Goal: Task Accomplishment & Management: Use online tool/utility

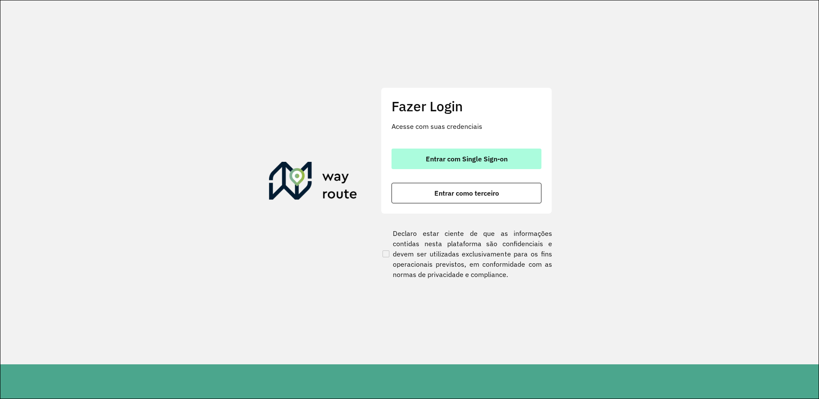
click at [465, 149] on button "Entrar com Single Sign-on" at bounding box center [467, 159] width 150 height 21
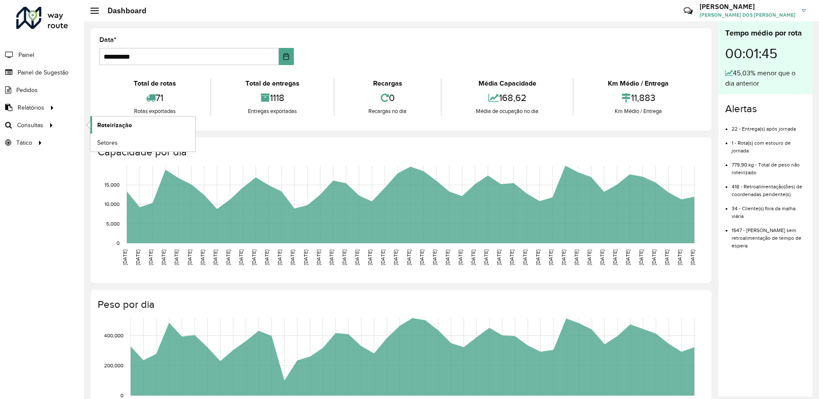
click at [130, 124] on span "Roteirização" at bounding box center [114, 125] width 35 height 9
drag, startPoint x: 242, startPoint y: 82, endPoint x: 338, endPoint y: 102, distance: 98.4
click at [327, 120] on div "Total de rotas 71 Rotas exportadas Total de entregas 1118 Entregas exportadas R…" at bounding box center [401, 97] width 604 height 50
click at [387, 17] on hb-header "Dashboard Críticas? Dúvidas? Elogios? Sugestões? Entre em contato conosco! [PER…" at bounding box center [451, 10] width 735 height 21
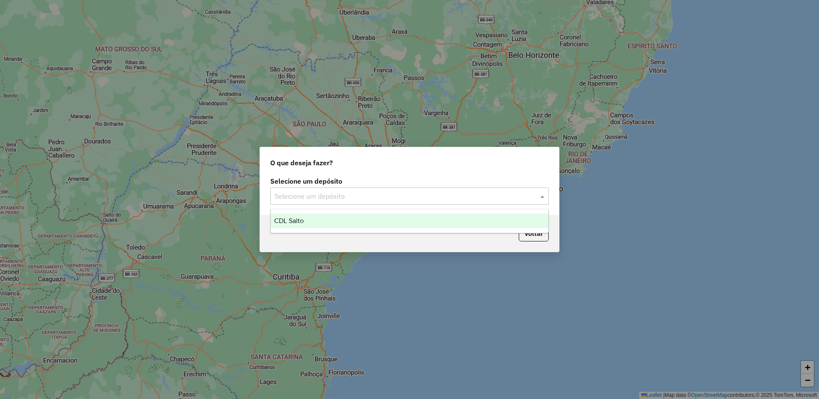
click at [324, 195] on input "text" at bounding box center [401, 197] width 253 height 10
click at [298, 222] on span "CDL Salto" at bounding box center [289, 220] width 30 height 7
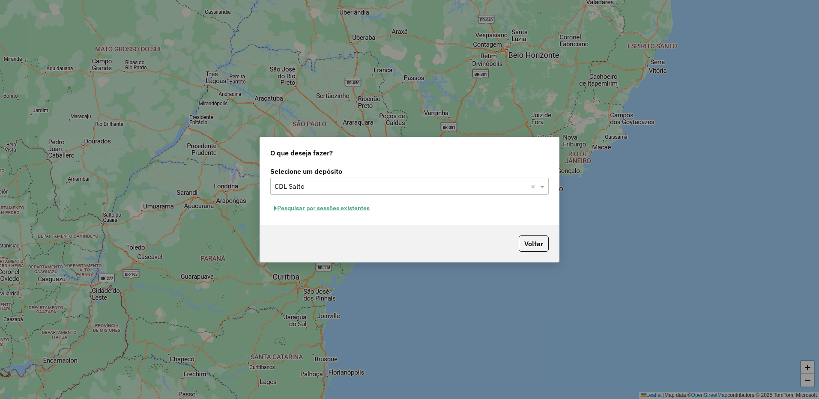
click at [284, 210] on button "Pesquisar por sessões existentes" at bounding box center [321, 208] width 103 height 13
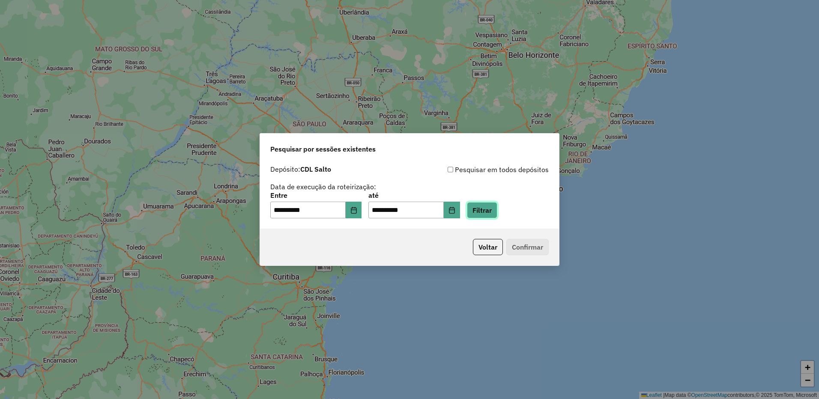
click at [496, 212] on button "Filtrar" at bounding box center [482, 210] width 30 height 16
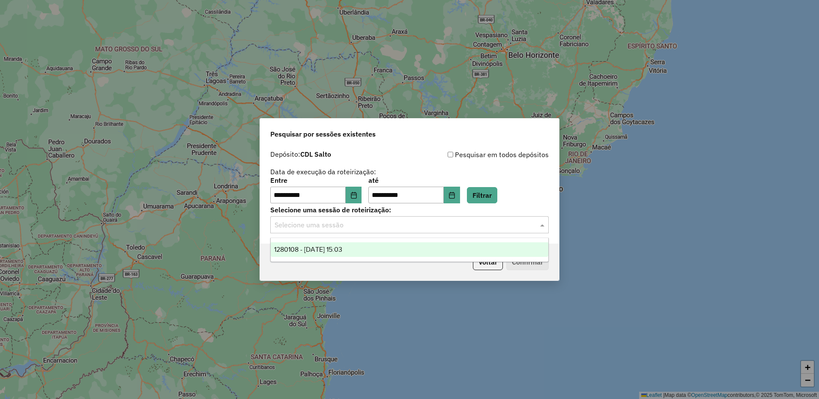
click at [348, 226] on input "text" at bounding box center [401, 225] width 253 height 10
click at [329, 252] on span "1280108 - 22/09/2025 15:03" at bounding box center [308, 249] width 68 height 7
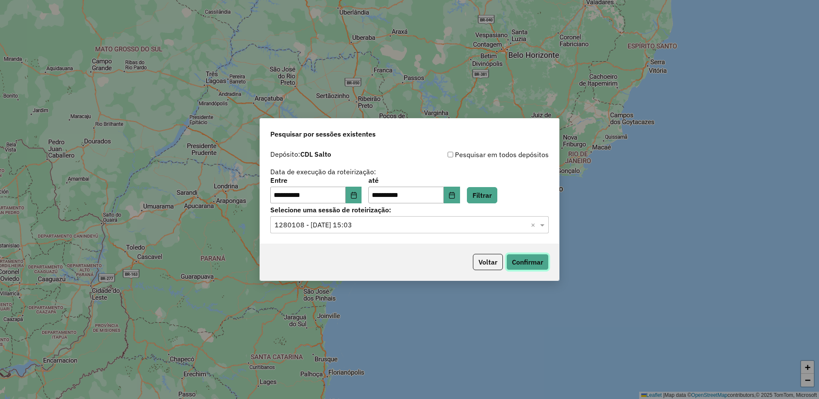
click at [526, 260] on button "Confirmar" at bounding box center [527, 262] width 42 height 16
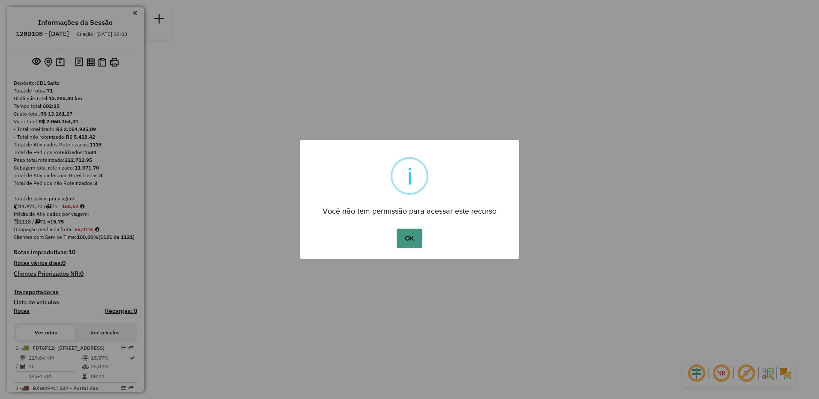
click at [405, 233] on button "OK" at bounding box center [409, 239] width 25 height 20
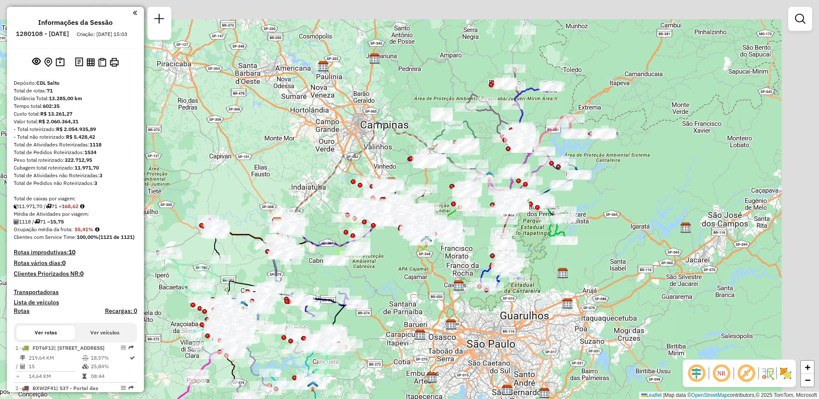
drag, startPoint x: 384, startPoint y: 113, endPoint x: 252, endPoint y: 136, distance: 134.4
click at [252, 136] on div "Janela de atendimento Grade de atendimento Capacidade Transportadoras Veículos …" at bounding box center [409, 199] width 819 height 399
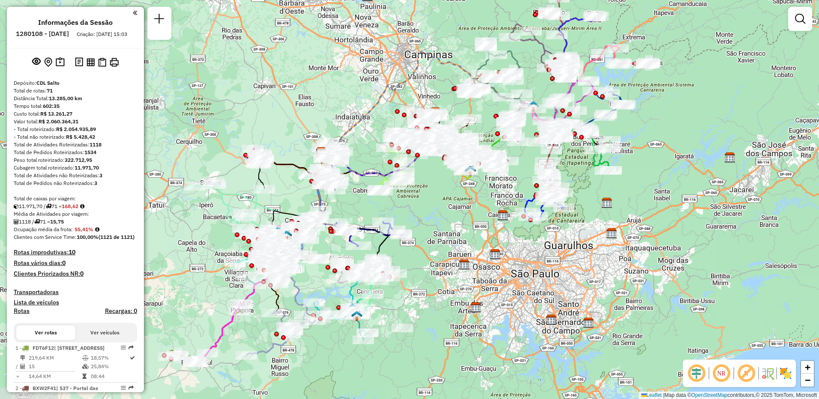
drag, startPoint x: 435, startPoint y: 88, endPoint x: 479, endPoint y: 18, distance: 83.0
click at [479, 18] on div "Janela de atendimento Grade de atendimento Capacidade Transportadoras Veículos …" at bounding box center [409, 199] width 819 height 399
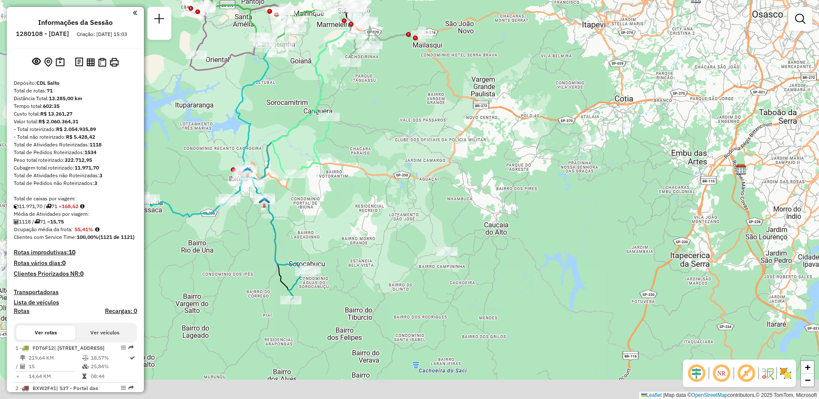
drag, startPoint x: 433, startPoint y: 228, endPoint x: 425, endPoint y: 202, distance: 27.8
click at [425, 202] on div "Janela de atendimento Grade de atendimento Capacidade Transportadoras Veículos …" at bounding box center [409, 199] width 819 height 399
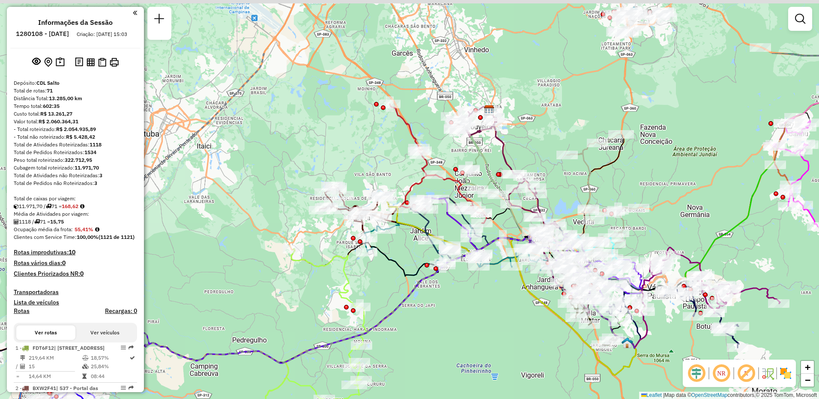
drag, startPoint x: 306, startPoint y: 75, endPoint x: 342, endPoint y: 168, distance: 99.6
click at [342, 168] on div "Janela de atendimento Grade de atendimento Capacidade Transportadoras Veículos …" at bounding box center [409, 199] width 819 height 399
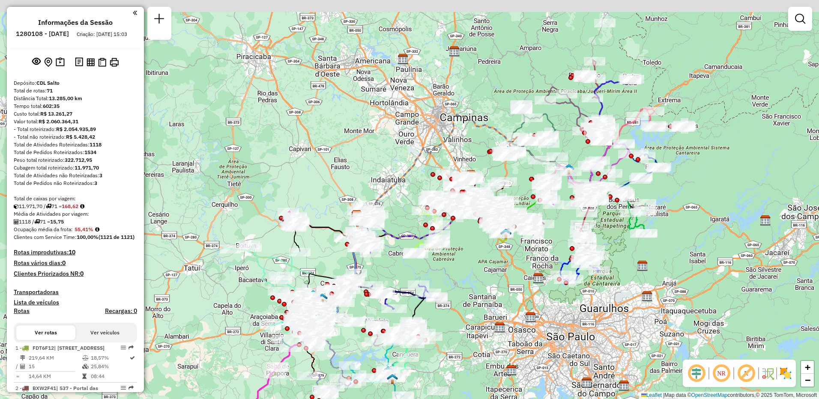
drag, startPoint x: 345, startPoint y: 205, endPoint x: 415, endPoint y: 229, distance: 74.3
click at [408, 269] on div "Janela de atendimento Grade de atendimento Capacidade Transportadoras Veículos …" at bounding box center [409, 199] width 819 height 399
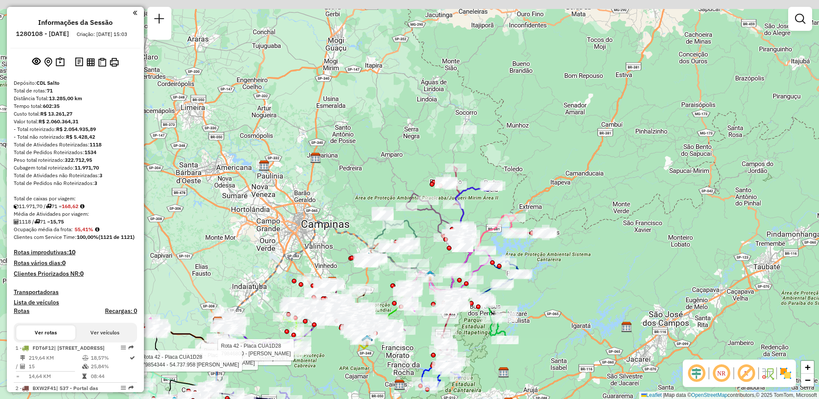
drag, startPoint x: 459, startPoint y: 61, endPoint x: 324, endPoint y: 160, distance: 167.4
click at [324, 160] on div "Rota 42 - Placa CUA1D28 79801001 - ZITA ELIZABETE SVET Rota 42 - Placa CUA1D28 …" at bounding box center [409, 199] width 819 height 399
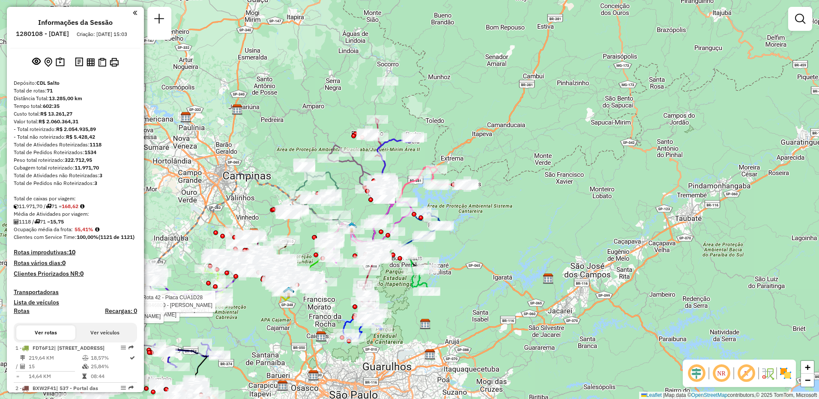
drag, startPoint x: 541, startPoint y: 56, endPoint x: 463, endPoint y: 8, distance: 92.2
click at [463, 8] on div "Rota 42 - Placa CUA1D28 79801001 - ZITA ELIZABETE SVET Rota 42 - Placa CUA1D28 …" at bounding box center [409, 199] width 819 height 399
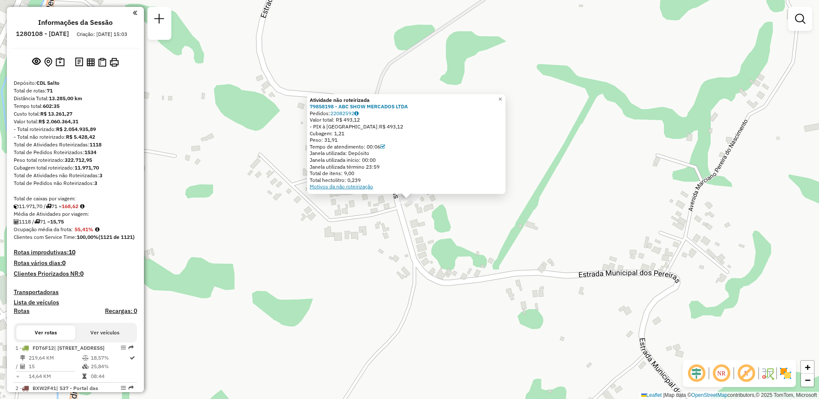
click at [354, 187] on link "Motivos da não roteirização" at bounding box center [341, 186] width 63 height 6
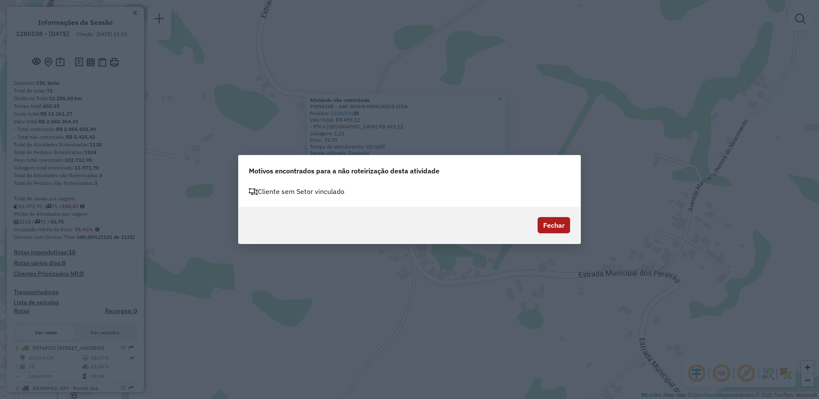
click at [555, 230] on button "Fechar" at bounding box center [554, 225] width 33 height 16
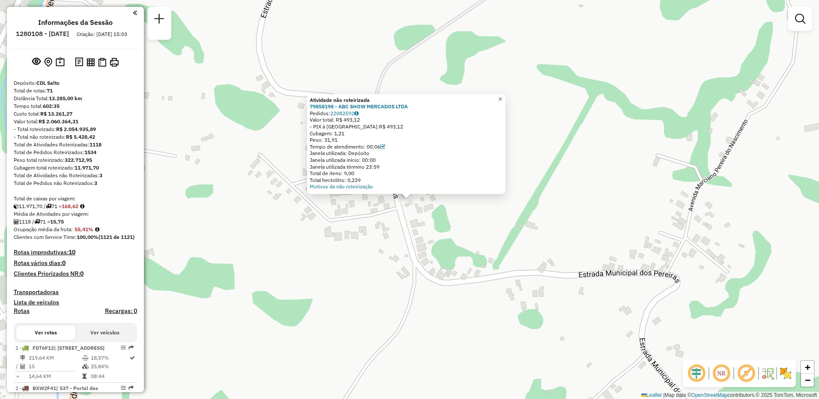
click at [502, 96] on span "×" at bounding box center [500, 99] width 4 height 7
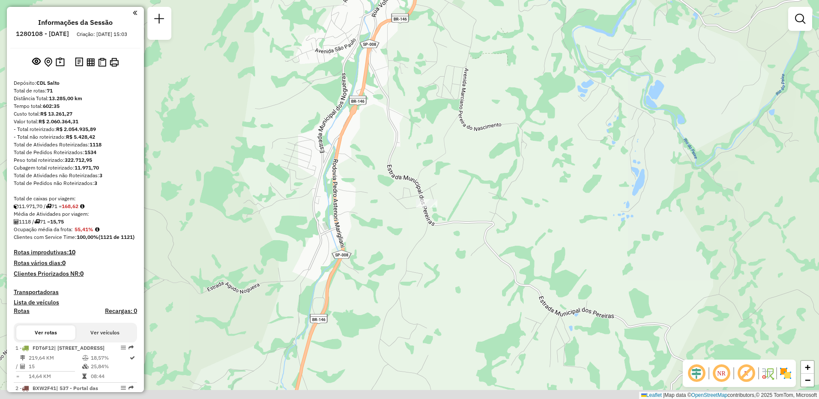
drag, startPoint x: 441, startPoint y: 243, endPoint x: 440, endPoint y: 229, distance: 14.6
click at [440, 229] on div "Janela de atendimento Grade de atendimento Capacidade Transportadoras Veículos …" at bounding box center [409, 199] width 819 height 399
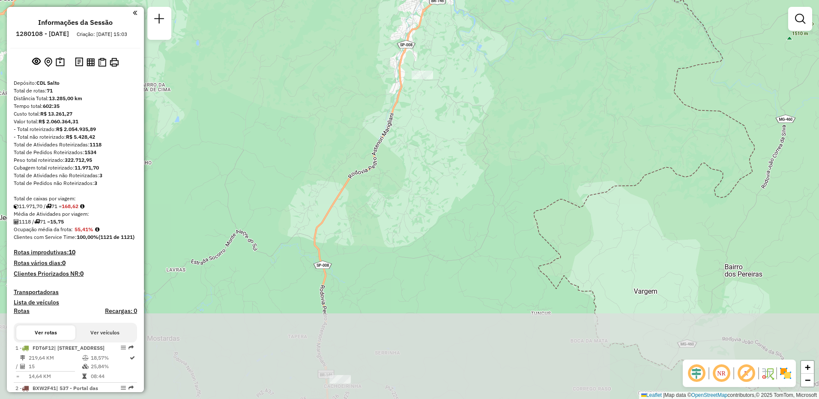
drag, startPoint x: 465, startPoint y: 269, endPoint x: 452, endPoint y: 117, distance: 153.1
click at [452, 117] on div "Janela de atendimento Grade de atendimento Capacidade Transportadoras Veículos …" at bounding box center [409, 199] width 819 height 399
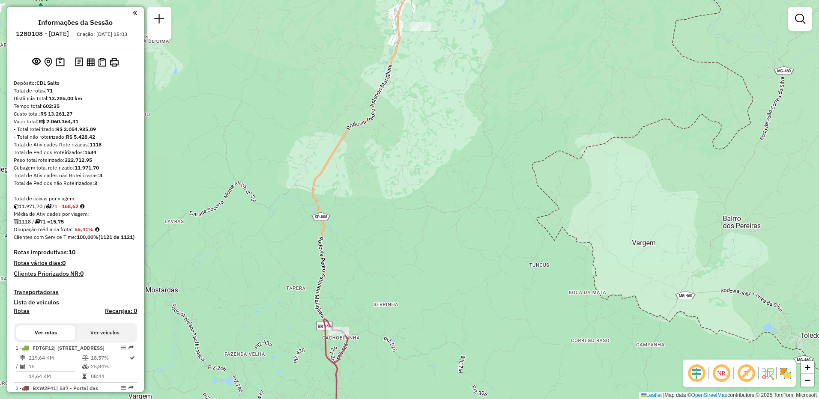
drag, startPoint x: 449, startPoint y: 264, endPoint x: 447, endPoint y: 224, distance: 40.3
click at [447, 224] on div "Janela de atendimento Grade de atendimento Capacidade Transportadoras Veículos …" at bounding box center [409, 199] width 819 height 399
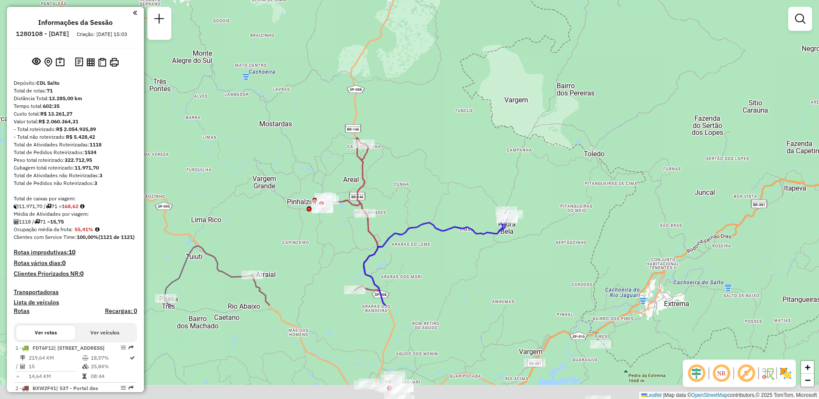
drag, startPoint x: 443, startPoint y: 250, endPoint x: 414, endPoint y: 117, distance: 136.4
click at [414, 117] on div "Janela de atendimento Grade de atendimento Capacidade Transportadoras Veículos …" at bounding box center [409, 199] width 819 height 399
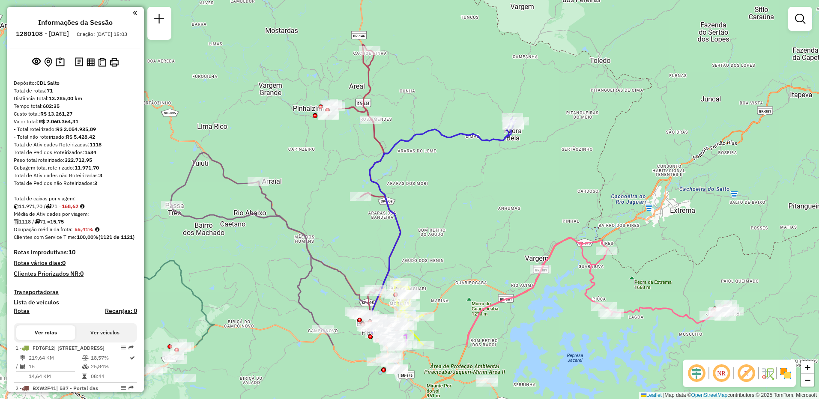
drag, startPoint x: 488, startPoint y: 384, endPoint x: 494, endPoint y: 290, distance: 93.6
click at [494, 290] on div "Janela de atendimento Grade de atendimento Capacidade Transportadoras Veículos …" at bounding box center [409, 199] width 819 height 399
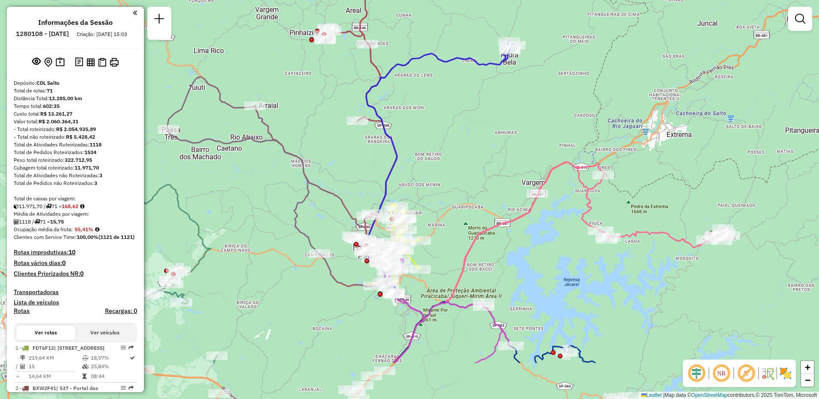
drag, startPoint x: 469, startPoint y: 342, endPoint x: 465, endPoint y: 267, distance: 75.9
click at [465, 267] on icon at bounding box center [561, 262] width 336 height 201
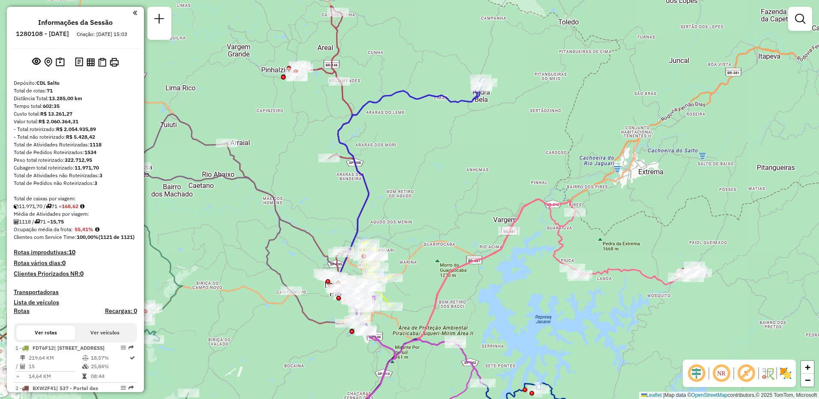
drag, startPoint x: 532, startPoint y: 287, endPoint x: 503, endPoint y: 324, distance: 46.8
click at [503, 324] on div "Janela de atendimento Grade de atendimento Capacidade Transportadoras Veículos …" at bounding box center [409, 199] width 819 height 399
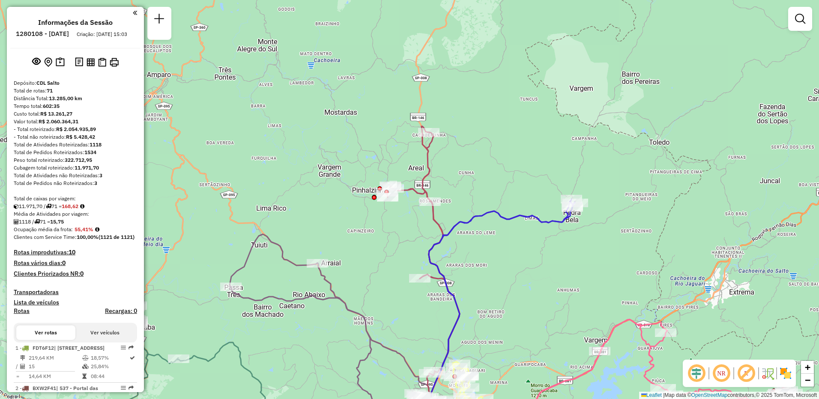
drag, startPoint x: 418, startPoint y: 144, endPoint x: 527, endPoint y: 216, distance: 130.9
click at [527, 216] on div "Janela de atendimento Grade de atendimento Capacidade Transportadoras Veículos …" at bounding box center [409, 199] width 819 height 399
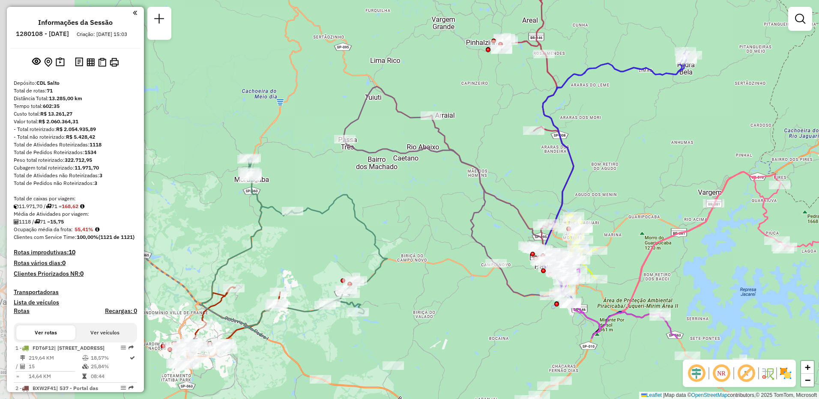
drag, startPoint x: 256, startPoint y: 358, endPoint x: 352, endPoint y: 258, distance: 138.5
click at [352, 258] on div "Janela de atendimento Grade de atendimento Capacidade Transportadoras Veículos …" at bounding box center [409, 199] width 819 height 399
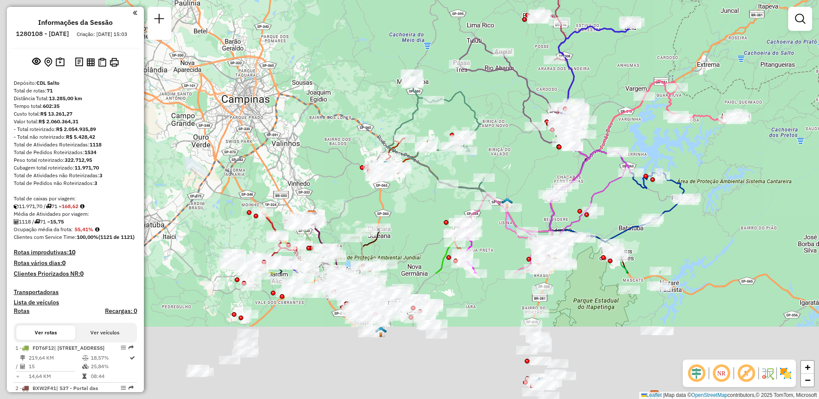
drag, startPoint x: 322, startPoint y: 333, endPoint x: 439, endPoint y: 170, distance: 200.5
click at [439, 170] on icon at bounding box center [313, 184] width 390 height 180
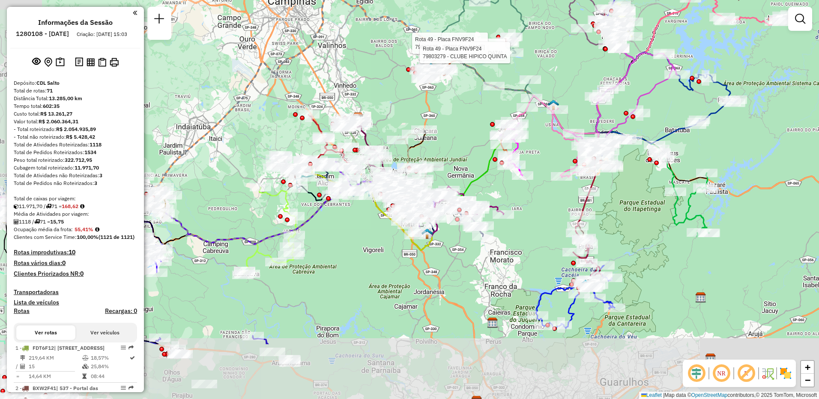
drag, startPoint x: 413, startPoint y: 197, endPoint x: 443, endPoint y: 127, distance: 75.8
click at [443, 127] on div "Rota 49 - Placa FNV9F24 79850118 - BAR DO CARLaO Rota 49 - Placa FNV9F24 798206…" at bounding box center [409, 199] width 819 height 399
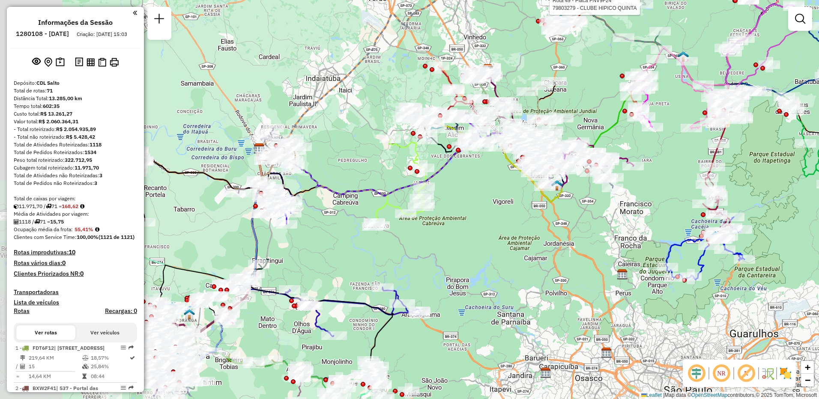
drag, startPoint x: 376, startPoint y: 287, endPoint x: 517, endPoint y: 239, distance: 148.5
click at [516, 239] on div "Rota 49 - Placa FNV9F24 79850118 - BAR DO CARLaO Rota 49 - Placa FNV9F24 798206…" at bounding box center [409, 199] width 819 height 399
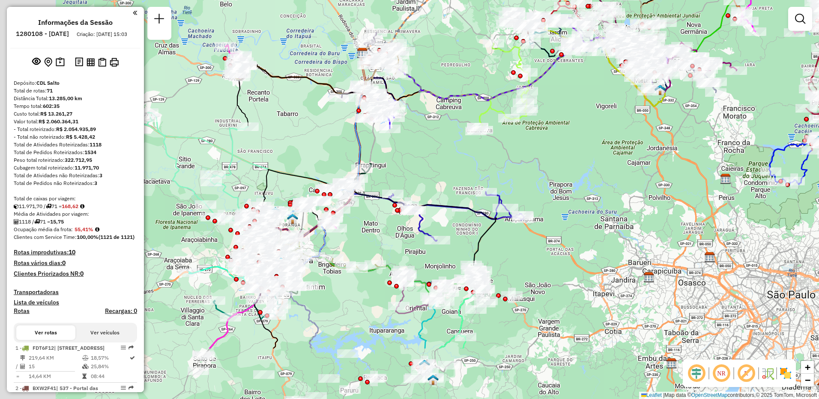
drag, startPoint x: 485, startPoint y: 289, endPoint x: 578, endPoint y: 198, distance: 130.6
click at [578, 198] on div "Rota 49 - Placa FNV9F24 79850118 - BAR DO CARLaO Rota 49 - Placa FNV9F24 798206…" at bounding box center [409, 199] width 819 height 399
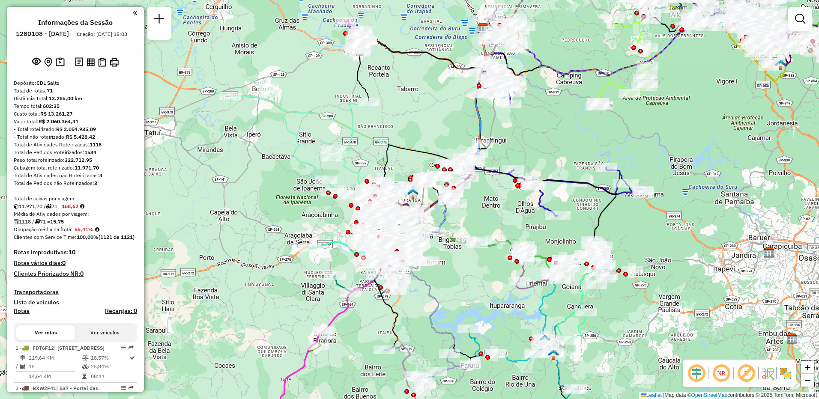
drag, startPoint x: 363, startPoint y: 250, endPoint x: 479, endPoint y: 226, distance: 119.0
click at [479, 226] on div "Rota 49 - Placa FNV9F24 79850118 - BAR DO CARLaO Rota 49 - Placa FNV9F24 798206…" at bounding box center [409, 199] width 819 height 399
click at [133, 12] on em at bounding box center [135, 13] width 4 height 8
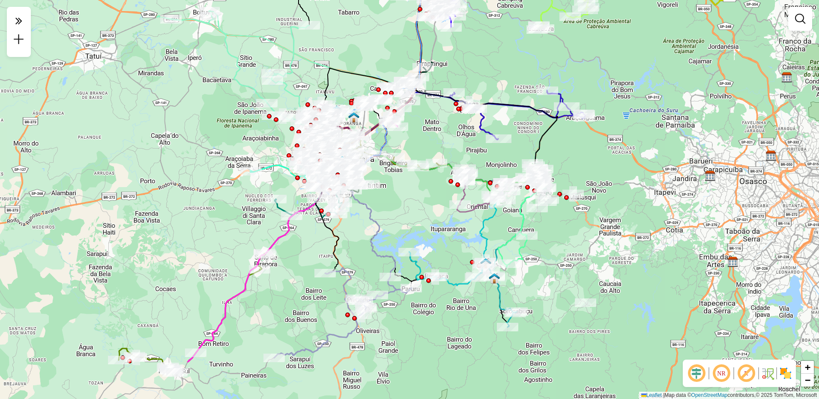
drag, startPoint x: 291, startPoint y: 220, endPoint x: 231, endPoint y: 144, distance: 96.8
click at [231, 144] on div "Rota 49 - Placa FNV9F24 79850118 - BAR DO CARLaO Rota 49 - Placa FNV9F24 798206…" at bounding box center [409, 199] width 819 height 399
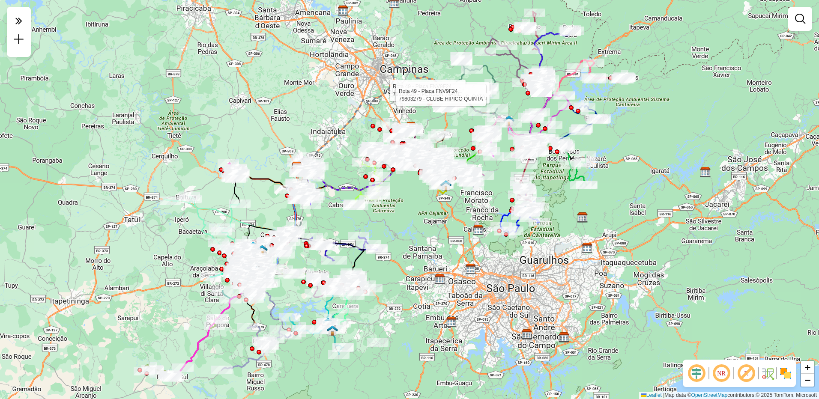
drag, startPoint x: 473, startPoint y: 216, endPoint x: 456, endPoint y: 237, distance: 26.2
click at [456, 237] on div "Rota 49 - Placa FNV9F24 79850118 - BAR DO CARLaO Rota 49 - Placa FNV9F24 798206…" at bounding box center [409, 199] width 819 height 399
